Goal: Navigation & Orientation: Find specific page/section

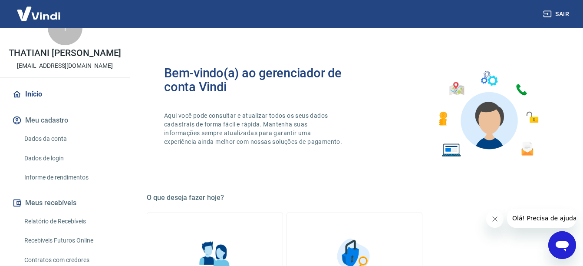
scroll to position [23, 0]
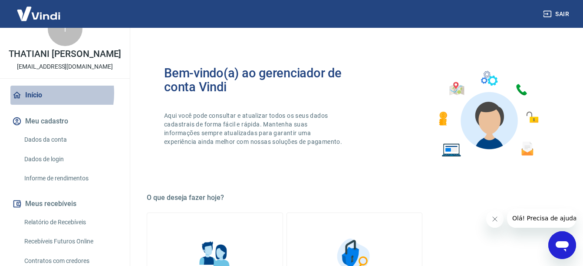
click at [32, 102] on link "Início" at bounding box center [64, 95] width 109 height 19
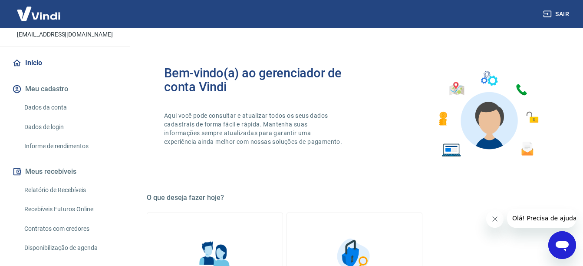
scroll to position [0, 0]
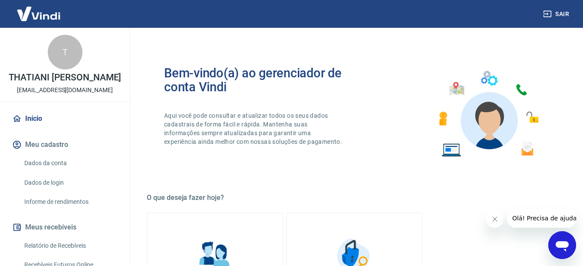
click at [36, 14] on img at bounding box center [38, 13] width 56 height 26
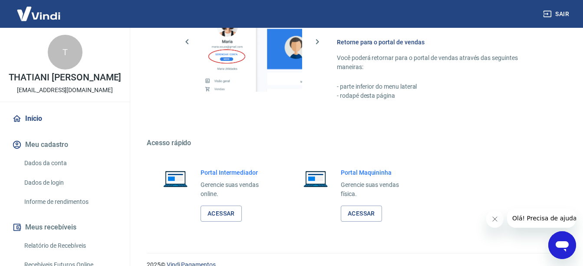
scroll to position [447, 0]
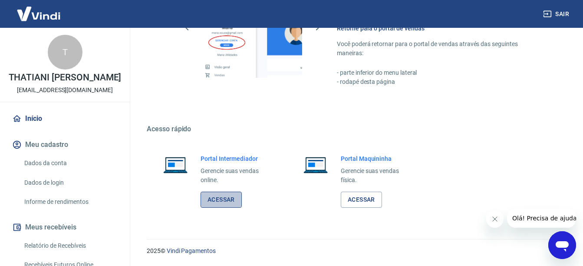
click at [216, 202] on link "Acessar" at bounding box center [221, 199] width 41 height 16
